Goal: Navigation & Orientation: Find specific page/section

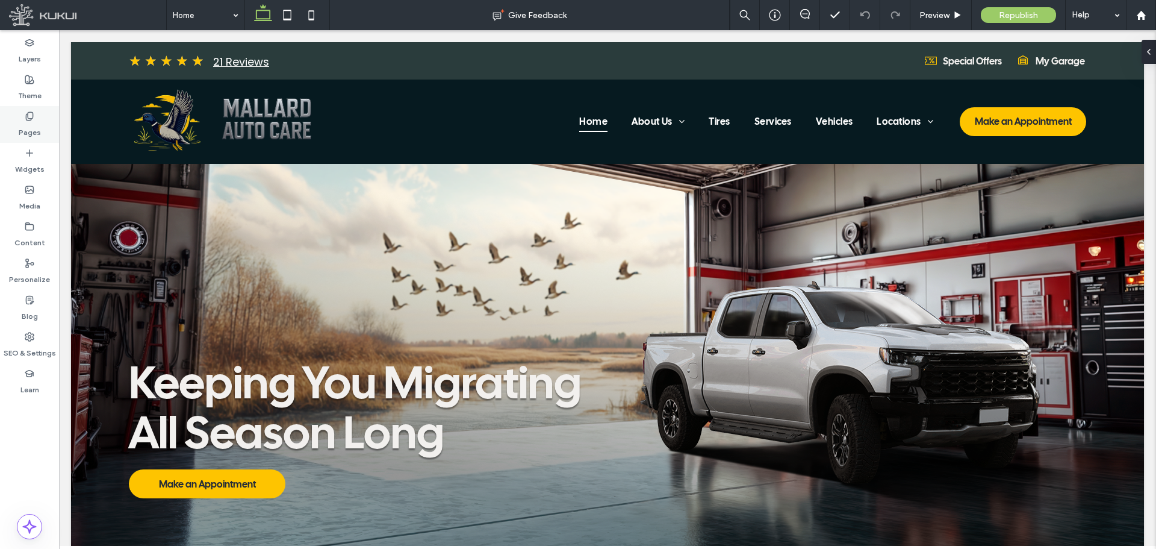
click at [23, 120] on div "Pages" at bounding box center [29, 124] width 59 height 37
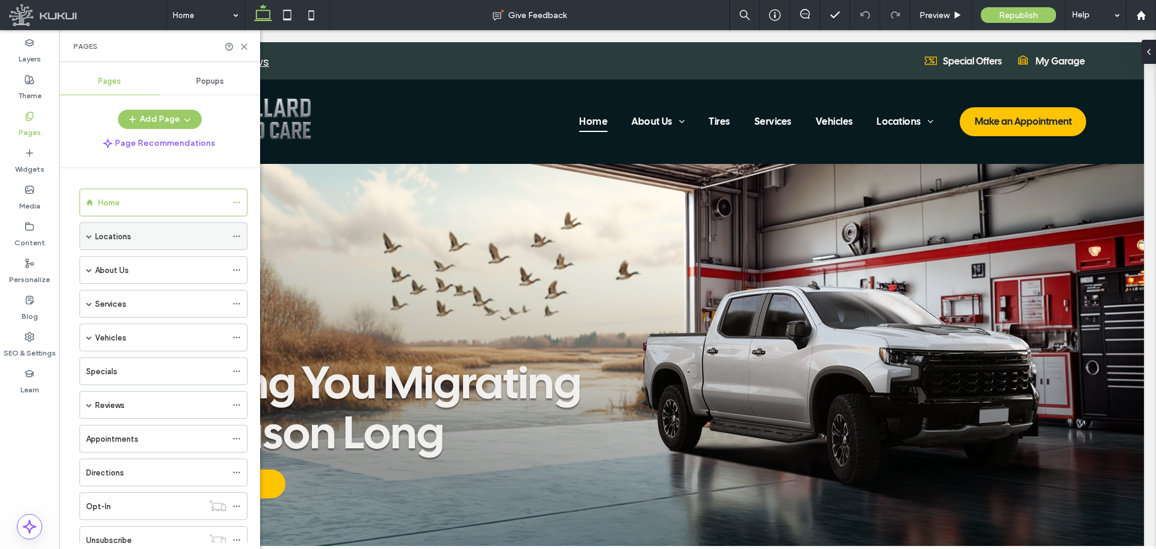
click at [88, 235] on span at bounding box center [89, 236] width 6 height 6
click at [86, 300] on div "Services" at bounding box center [164, 304] width 168 height 28
click at [89, 302] on span at bounding box center [89, 304] width 6 height 6
click at [133, 329] on label "Services Dynamic" at bounding box center [139, 331] width 64 height 21
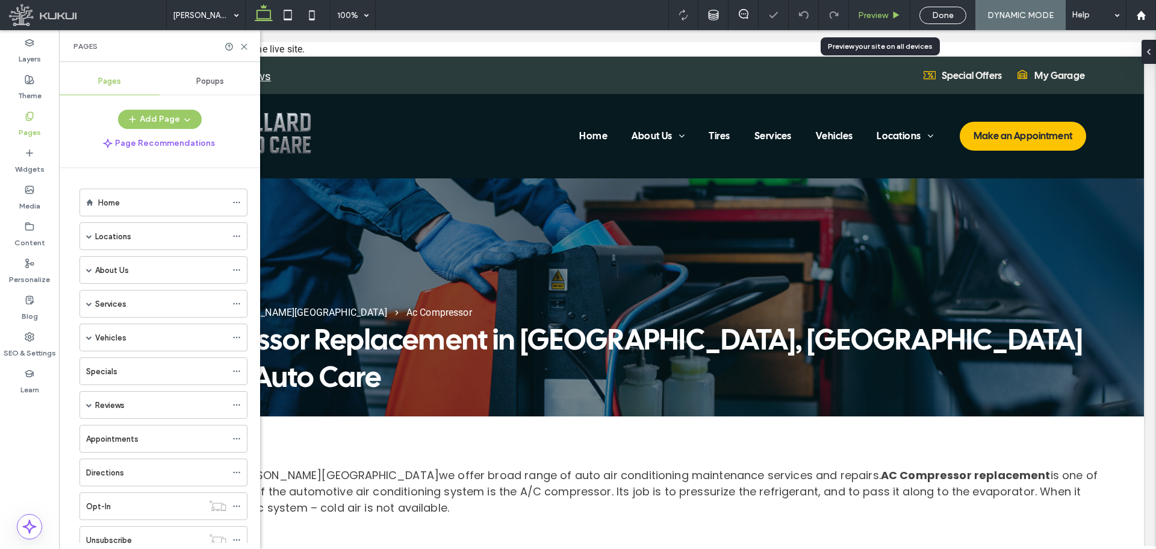
click at [885, 13] on span "Preview" at bounding box center [873, 15] width 30 height 10
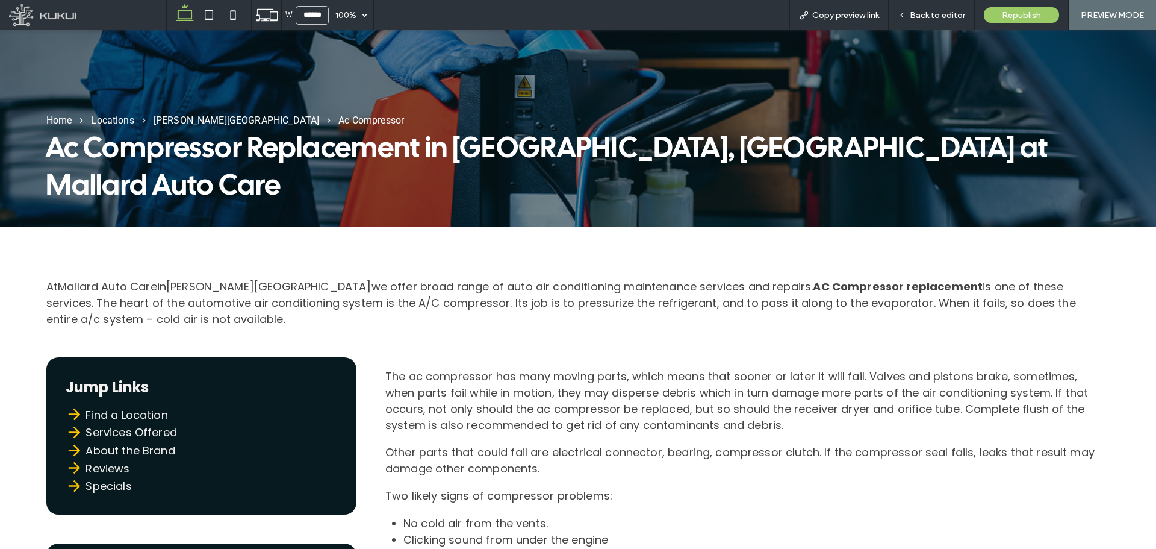
scroll to position [181, 0]
